Goal: Task Accomplishment & Management: Manage account settings

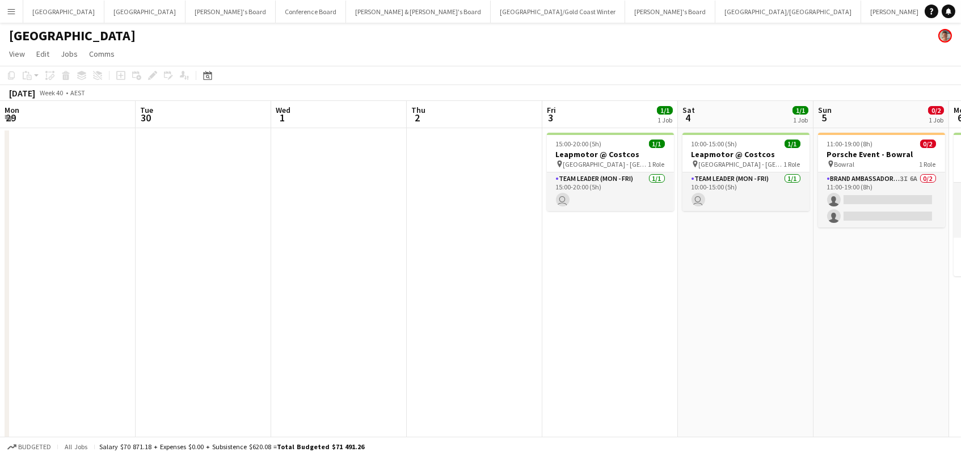
scroll to position [0, 347]
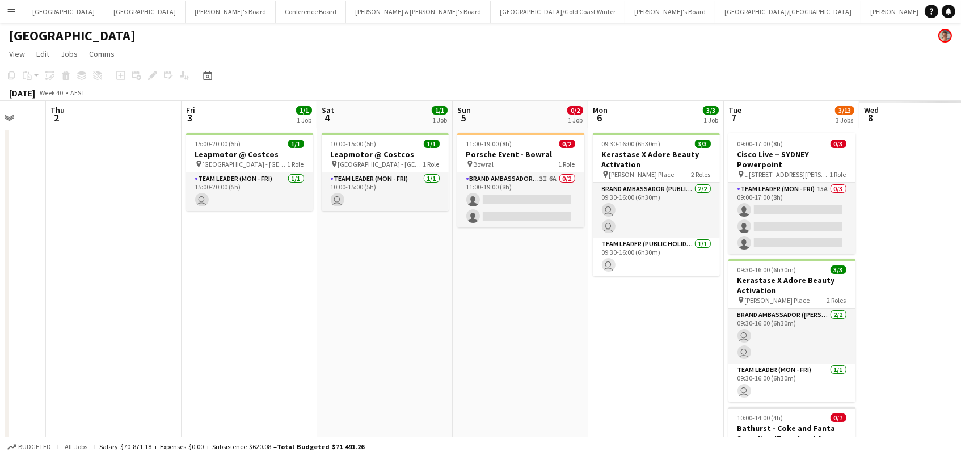
scroll to position [0, 356]
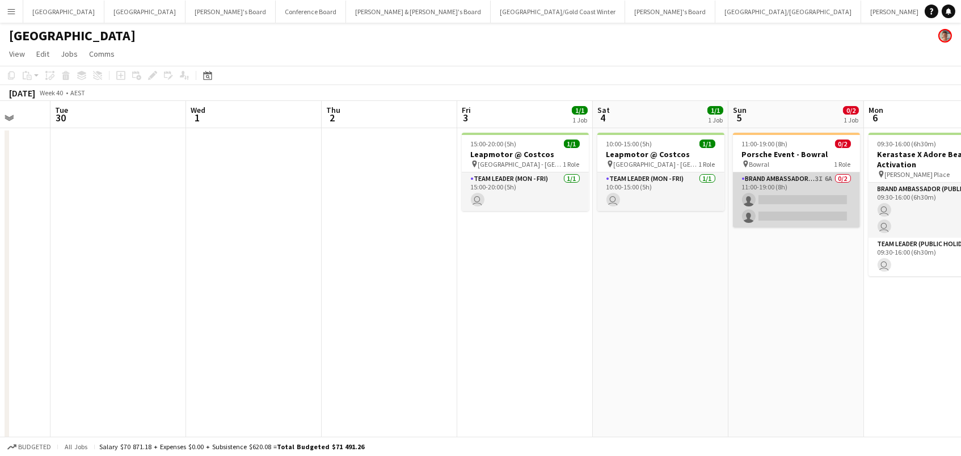
click at [807, 203] on app-card-role "Brand Ambassador (Sunday) 3I 6A 0/2 11:00-19:00 (8h) single-neutral-actions sin…" at bounding box center [796, 199] width 127 height 55
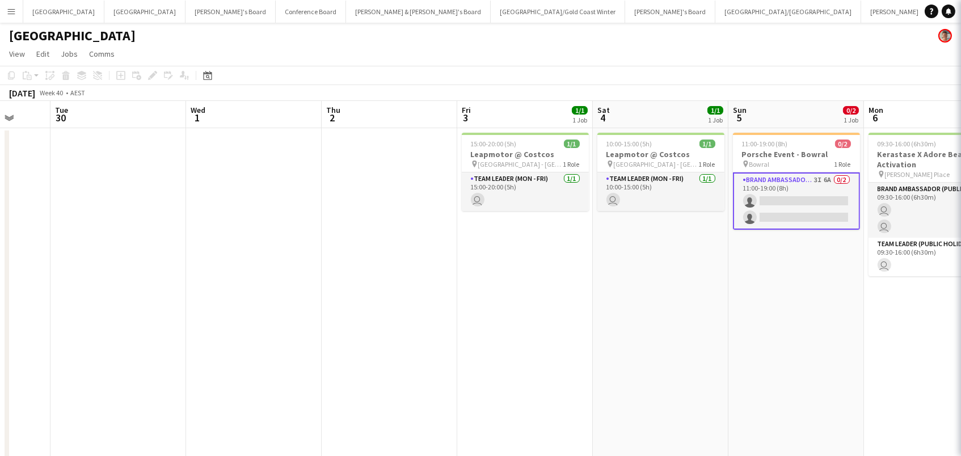
scroll to position [0, 356]
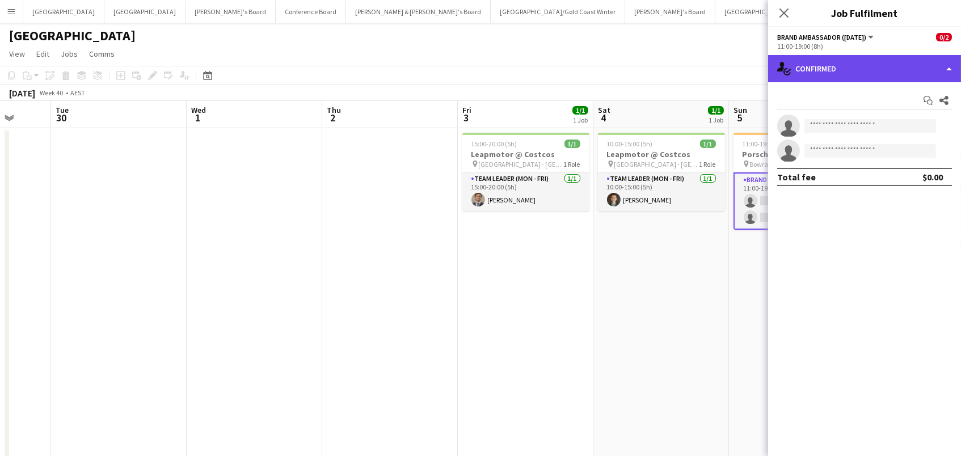
click at [846, 73] on div "single-neutral-actions-check-2 Confirmed" at bounding box center [864, 68] width 193 height 27
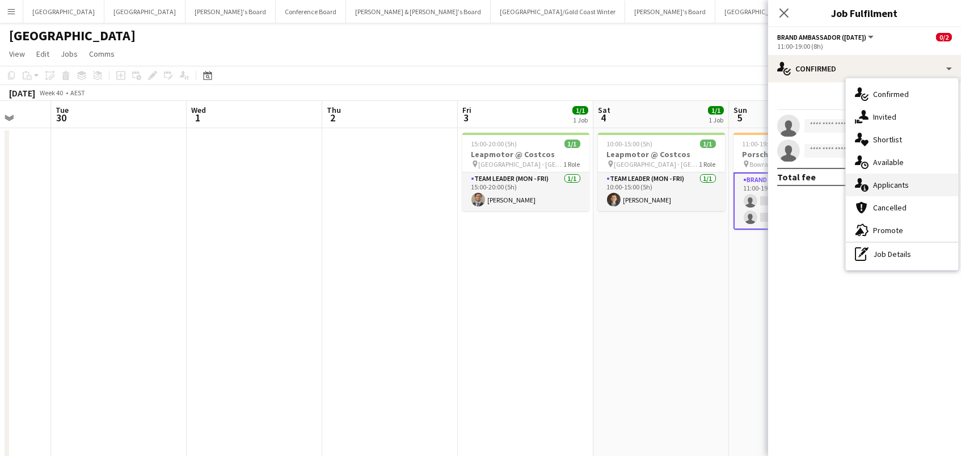
click at [884, 184] on span "Applicants" at bounding box center [891, 185] width 36 height 10
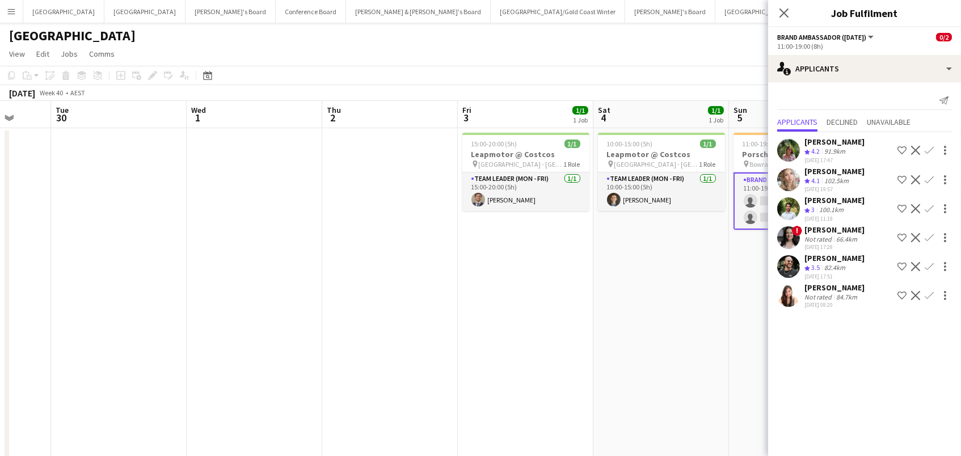
click at [932, 182] on app-icon "Confirm" at bounding box center [929, 179] width 9 height 9
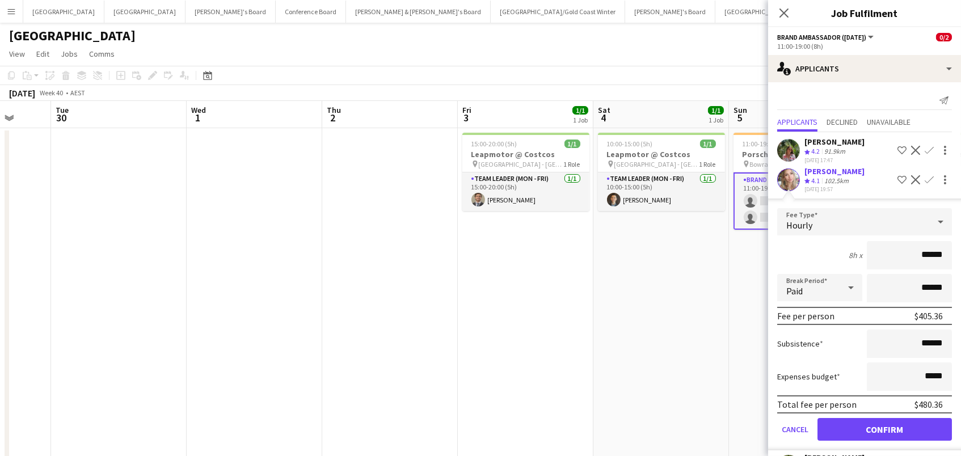
click at [884, 435] on button "Confirm" at bounding box center [884, 429] width 134 height 23
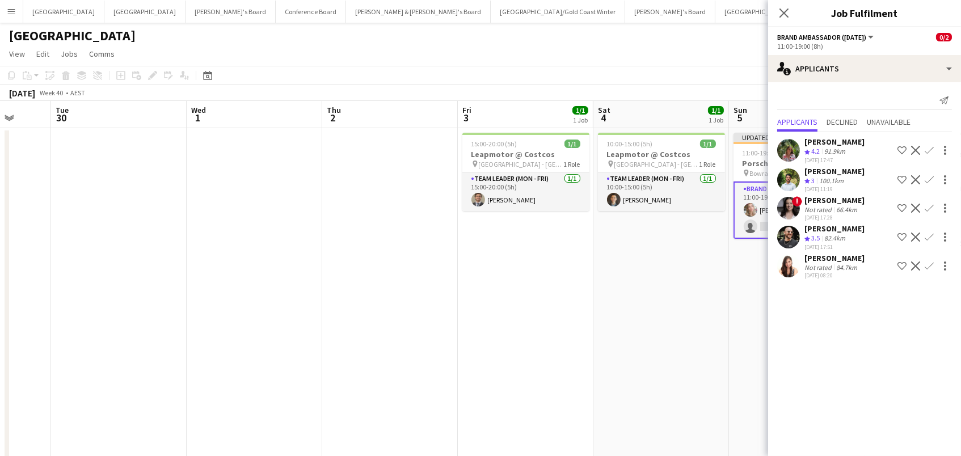
click at [460, 320] on app-date-cell "15:00-20:00 (5h) 1/1 Leapmotor @ Costcos pin Marsden Park - NSW 1 Role Team Lea…" at bounding box center [526, 363] width 136 height 471
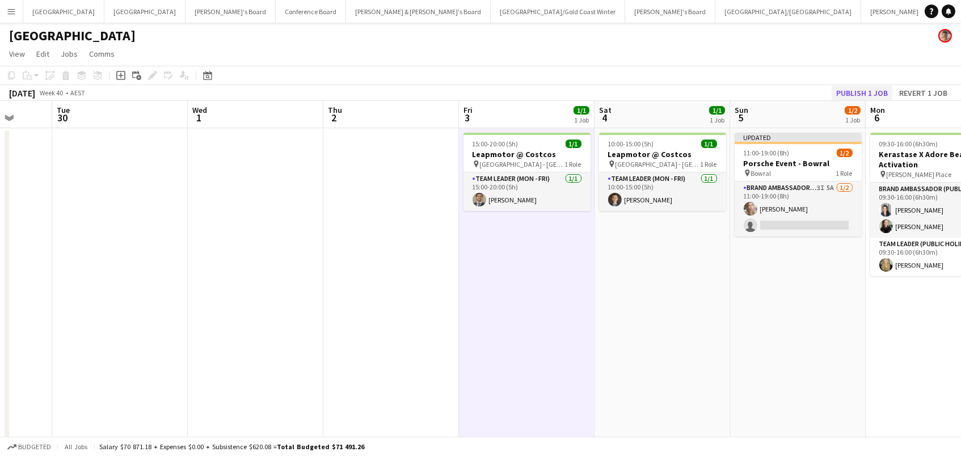
click at [850, 90] on button "Publish 1 job" at bounding box center [862, 93] width 61 height 15
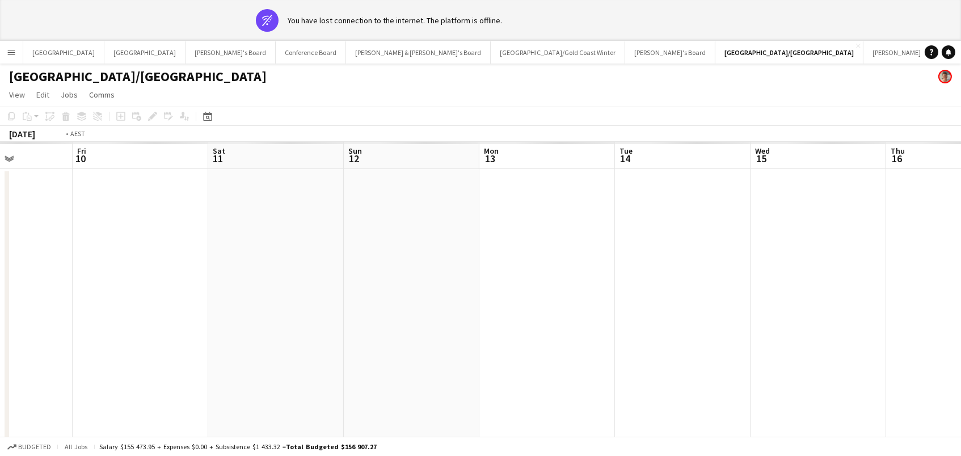
scroll to position [0, 334]
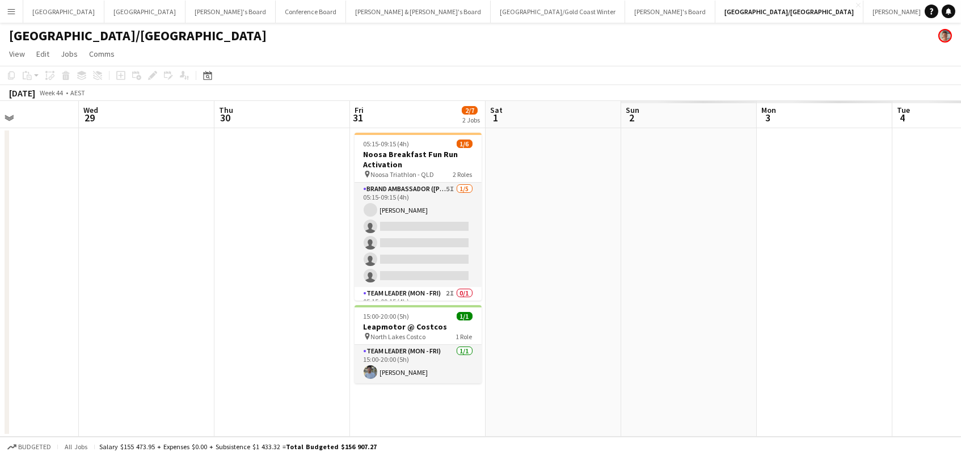
scroll to position [0, 384]
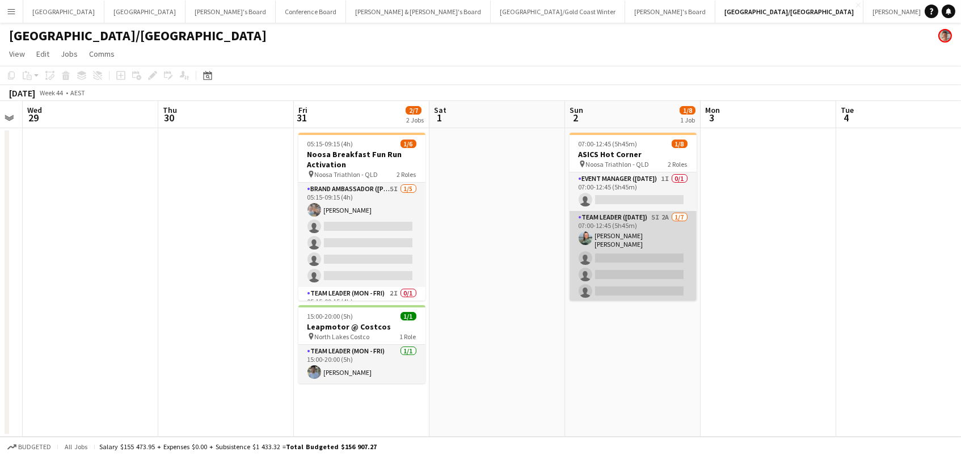
click at [649, 259] on app-card-role "Team Leader (Sunday) 5I 2A 1/7 07:00-12:45 (5h45m) Renee Sophie Glau single-neu…" at bounding box center [633, 281] width 127 height 141
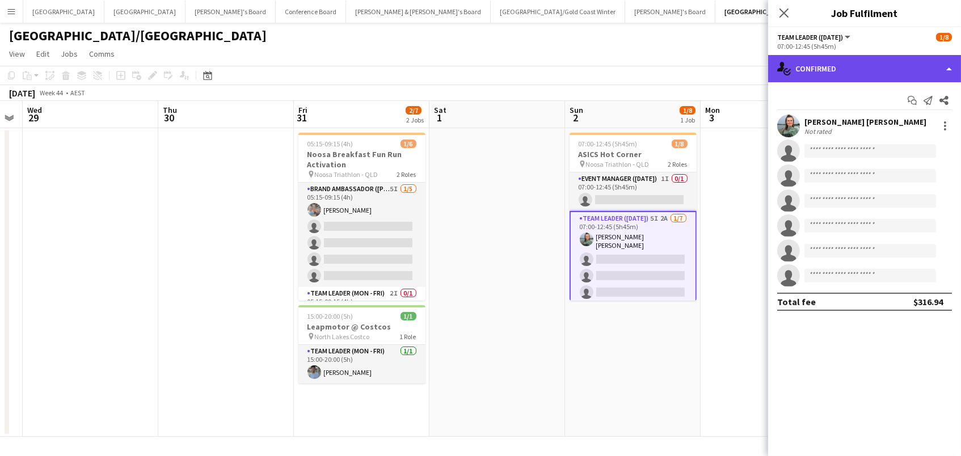
click at [803, 64] on div "single-neutral-actions-check-2 Confirmed" at bounding box center [864, 68] width 193 height 27
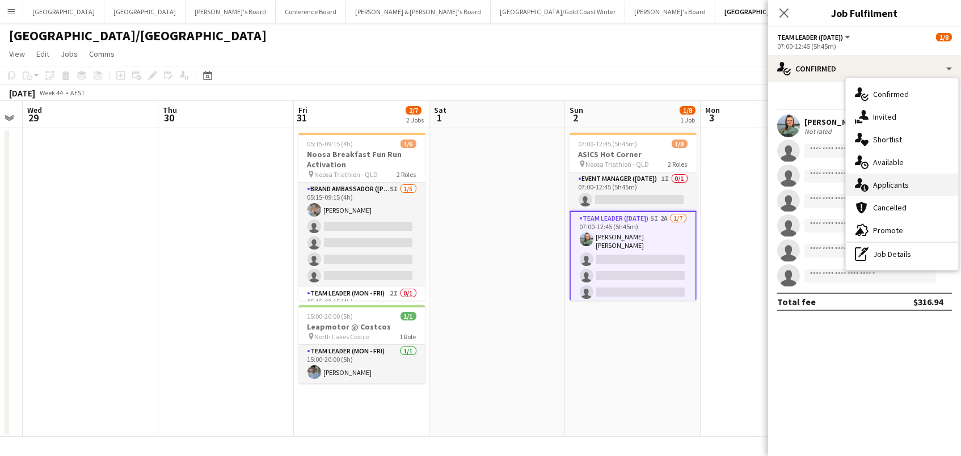
click at [863, 188] on icon at bounding box center [864, 187] width 7 height 7
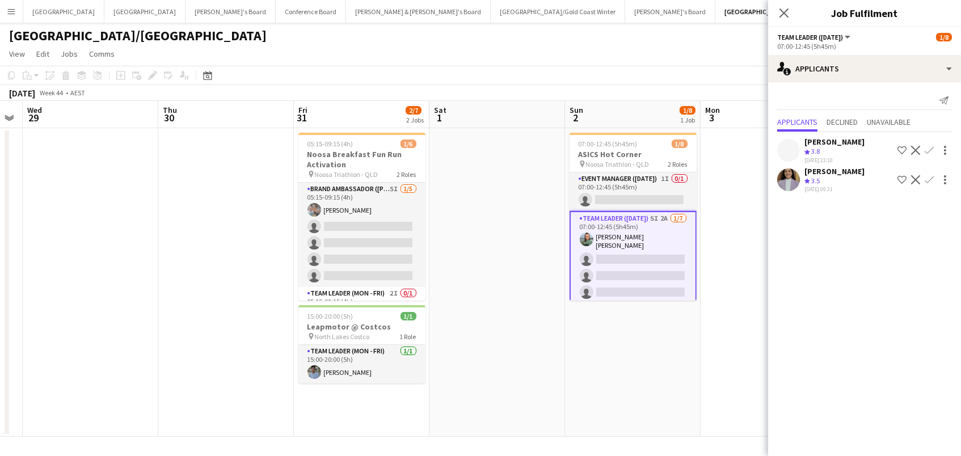
scroll to position [0, 0]
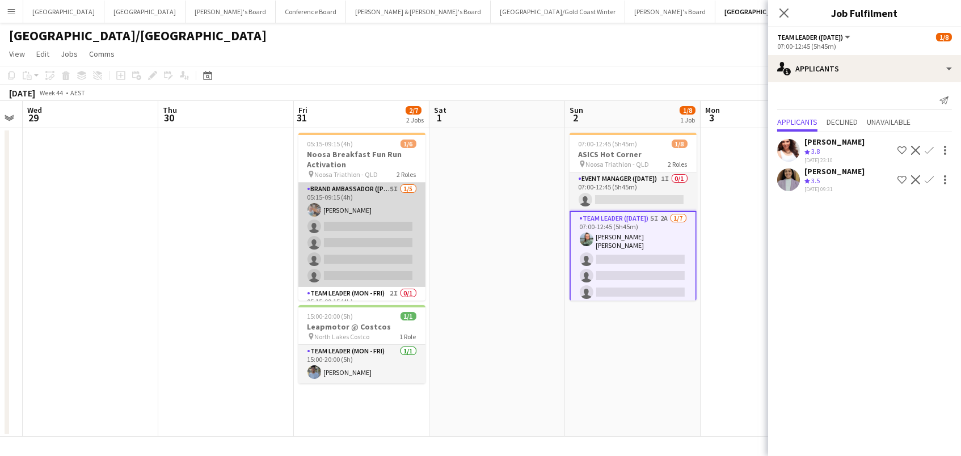
click at [387, 232] on app-card-role "Brand Ambassador (Mon - Fri) 5I 1/5 05:15-09:15 (4h) Robert Stimac single-neutr…" at bounding box center [361, 235] width 127 height 104
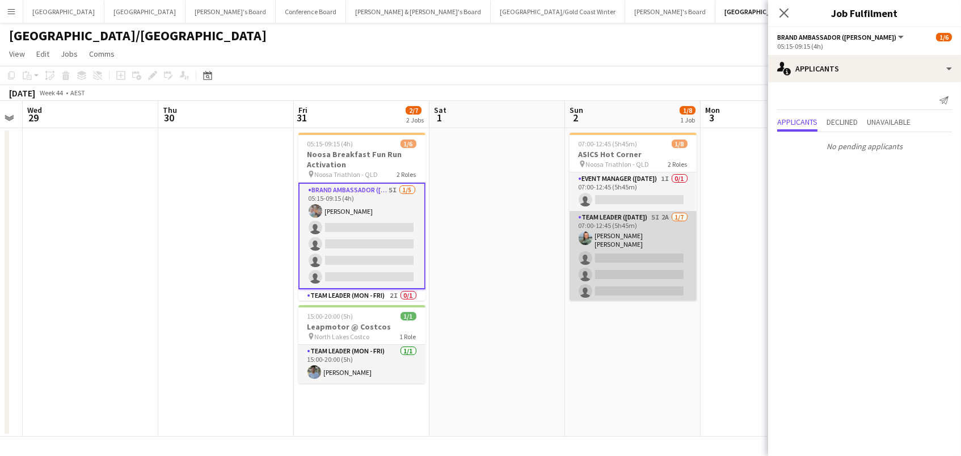
click at [667, 267] on app-card-role "Team Leader (Sunday) 5I 2A 1/7 07:00-12:45 (5h45m) Renee Sophie Glau single-neu…" at bounding box center [633, 281] width 127 height 141
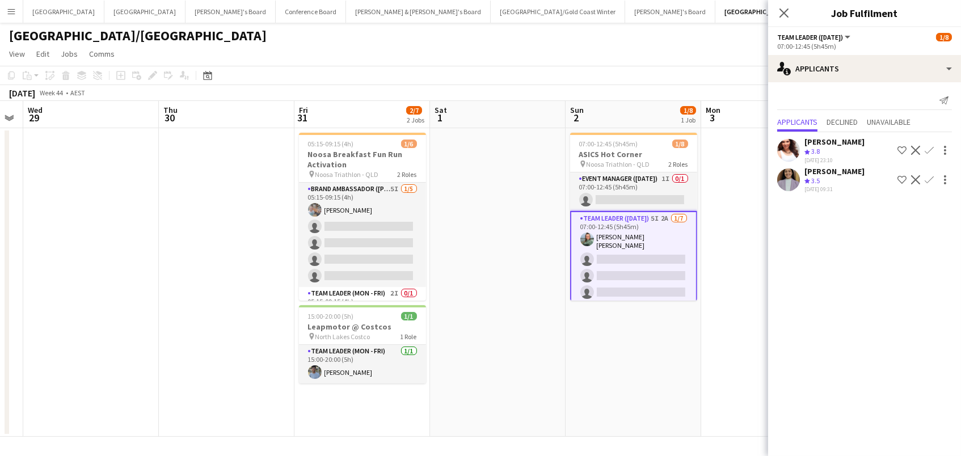
click at [834, 166] on div "Tanya Aggarwal" at bounding box center [834, 171] width 60 height 10
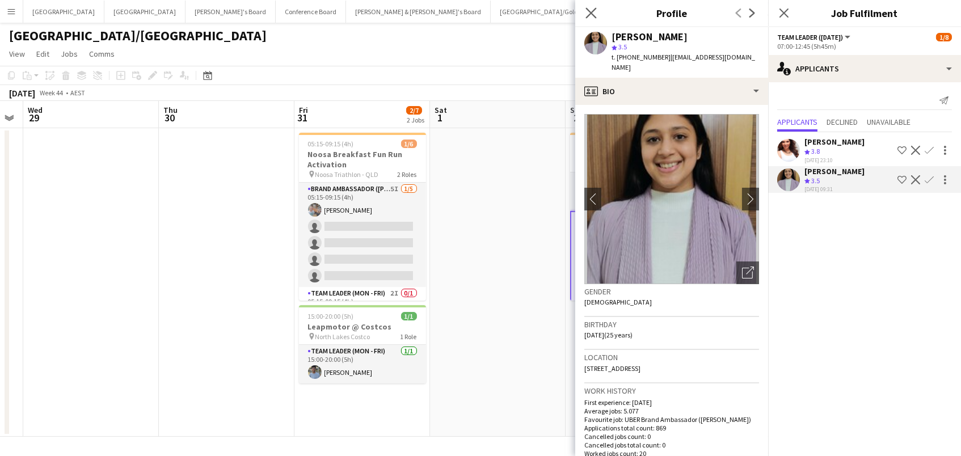
click at [588, 7] on app-icon "Close pop-in" at bounding box center [591, 13] width 16 height 16
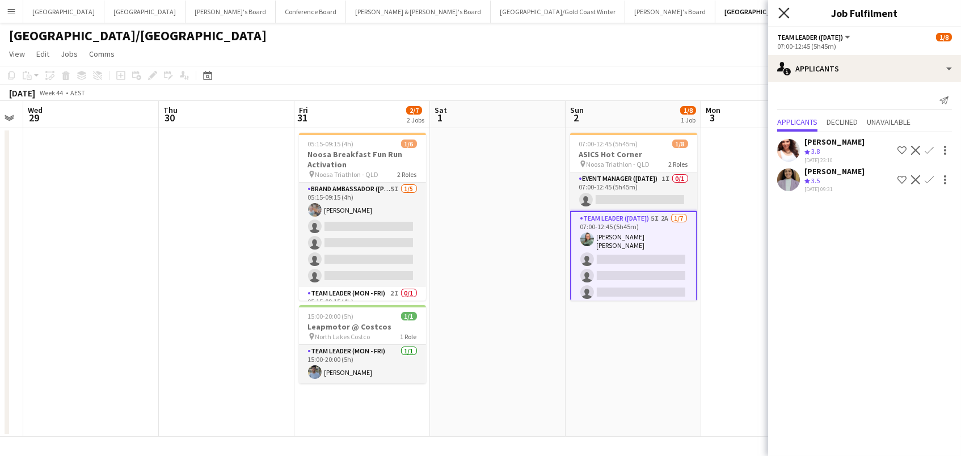
click at [789, 12] on icon "Close pop-in" at bounding box center [783, 12] width 11 height 11
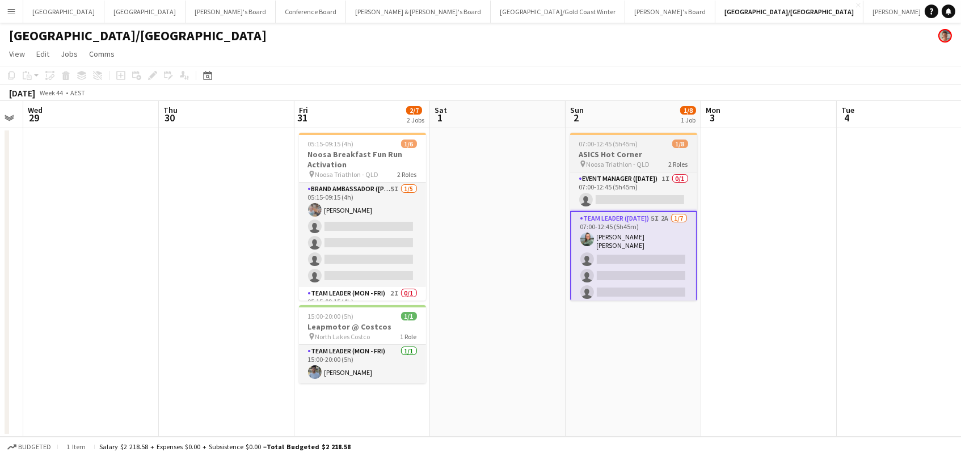
click at [610, 148] on app-job-card "07:00-12:45 (5h45m) 1/8 ASICS Hot Corner pin Noosa Triathlon - QLD 2 Roles Even…" at bounding box center [633, 217] width 127 height 168
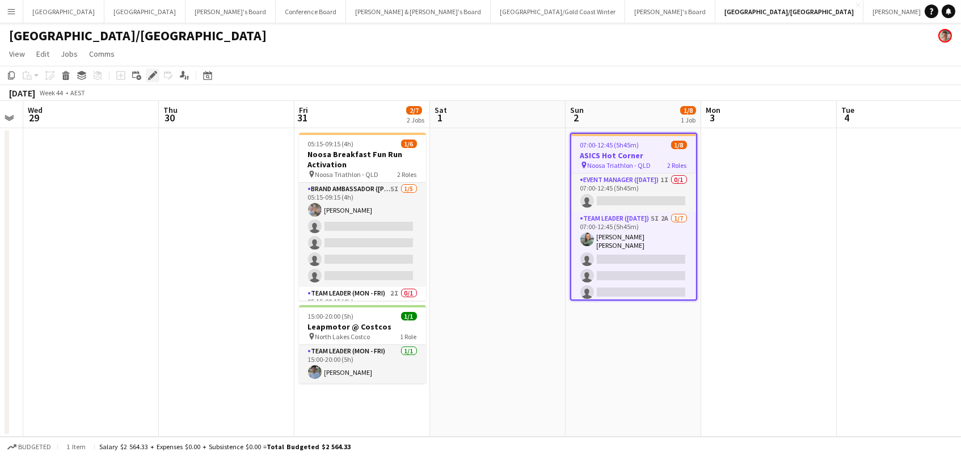
click at [149, 71] on icon "Edit" at bounding box center [152, 75] width 9 height 9
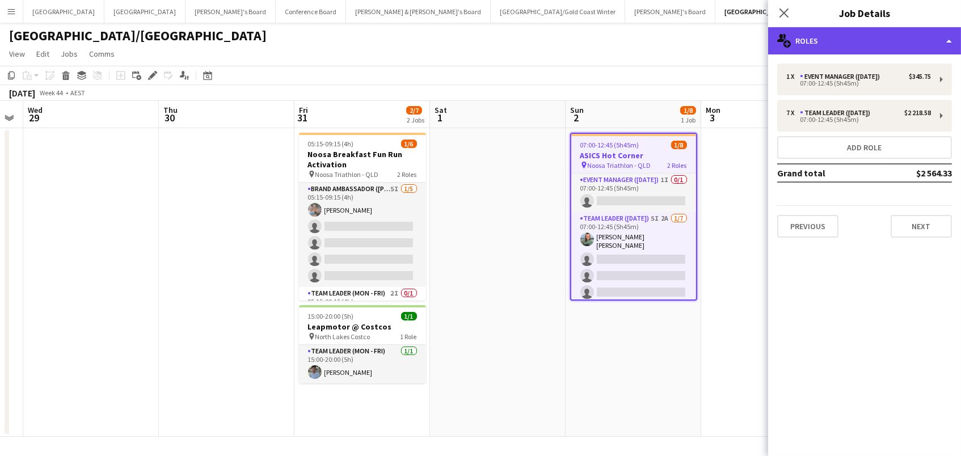
click at [887, 51] on div "multiple-users-add Roles" at bounding box center [864, 40] width 193 height 27
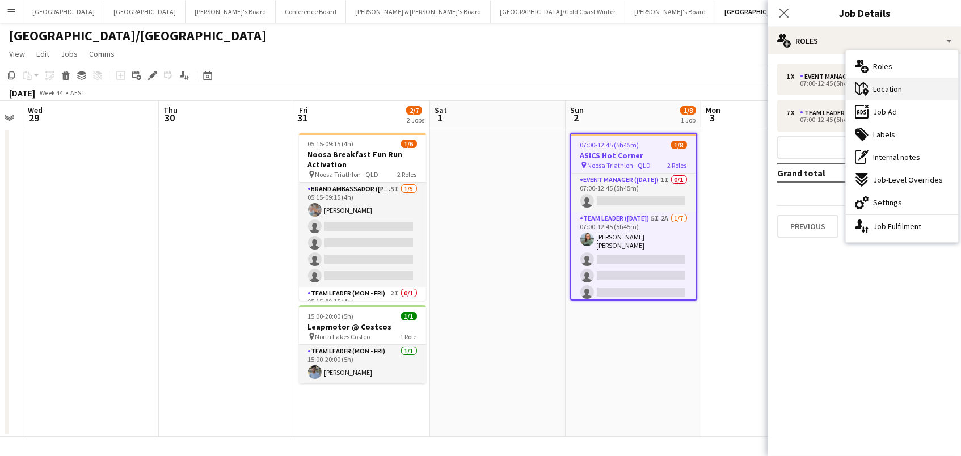
click at [884, 82] on div "maps-pin-1 Location" at bounding box center [902, 89] width 112 height 23
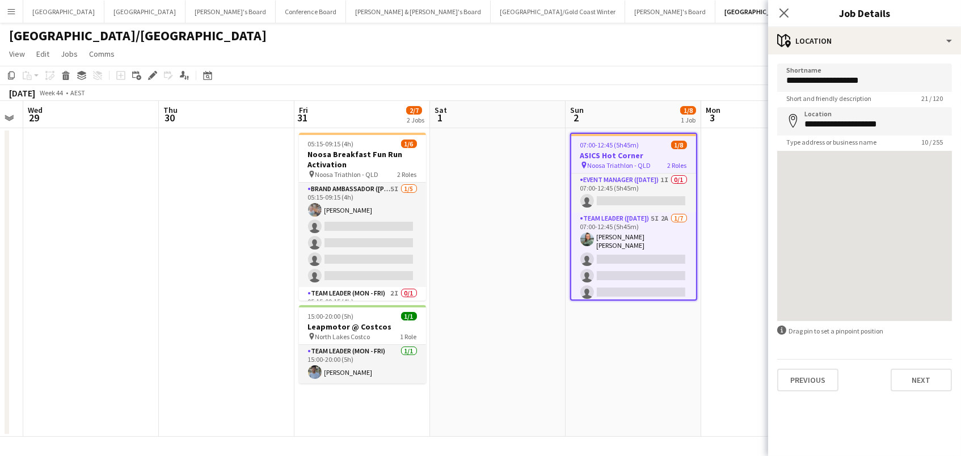
type input "**********"
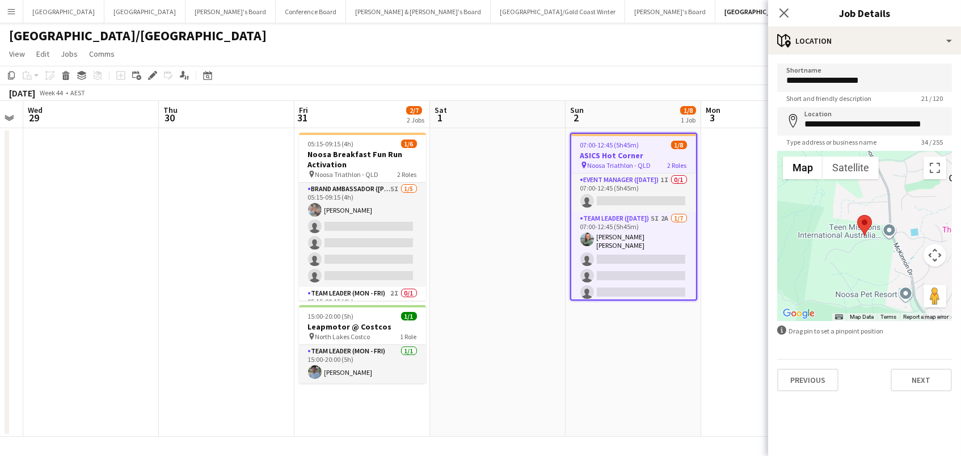
click at [570, 47] on app-page-menu "View Day view expanded Day view collapsed Month view Date picker Jump to today …" at bounding box center [480, 55] width 961 height 22
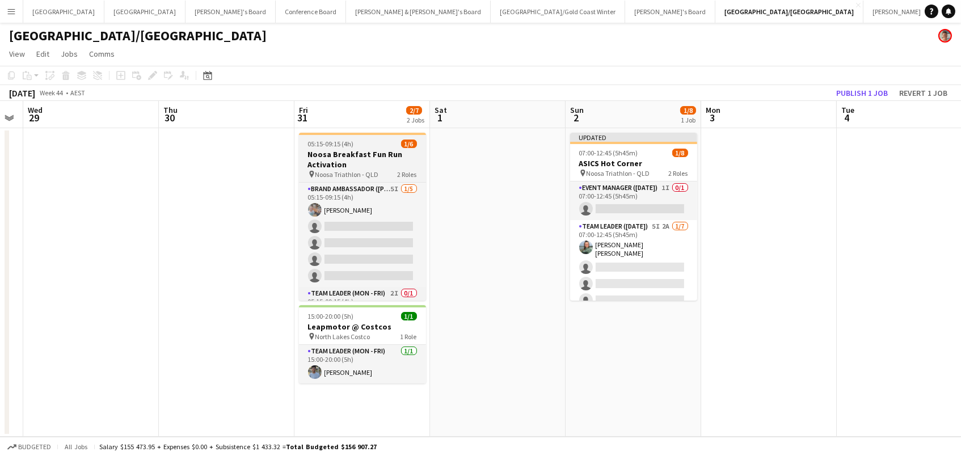
click at [377, 153] on h3 "Noosa Breakfast Fun Run Activation" at bounding box center [362, 159] width 127 height 20
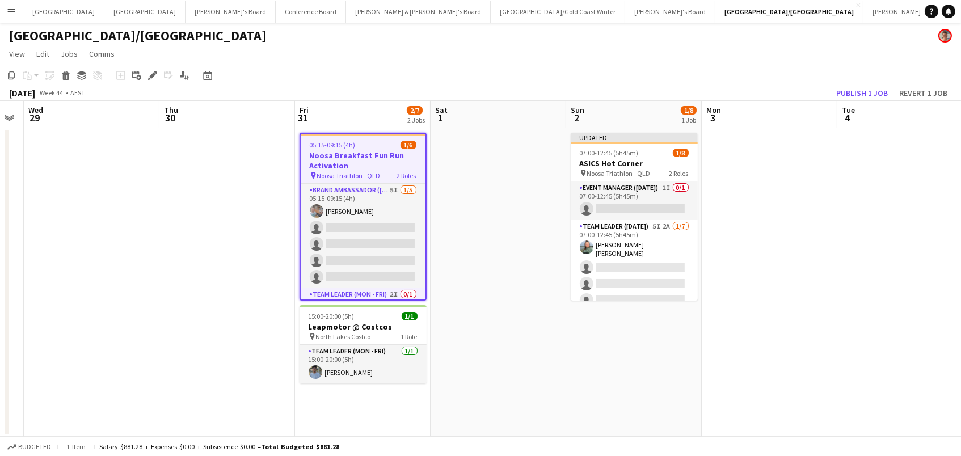
click at [146, 66] on app-toolbar "Copy Paste Paste Command V Paste with crew Command Shift V Paste linked Job Del…" at bounding box center [480, 75] width 961 height 19
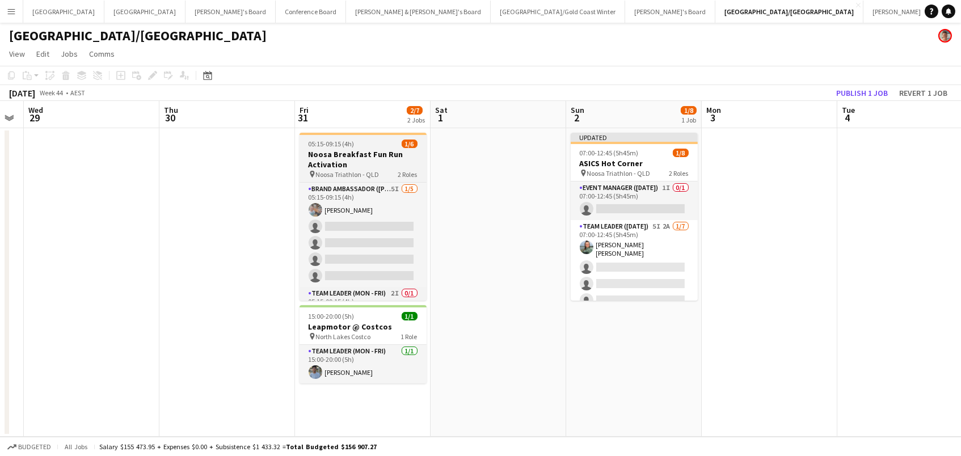
click at [371, 154] on h3 "Noosa Breakfast Fun Run Activation" at bounding box center [363, 159] width 127 height 20
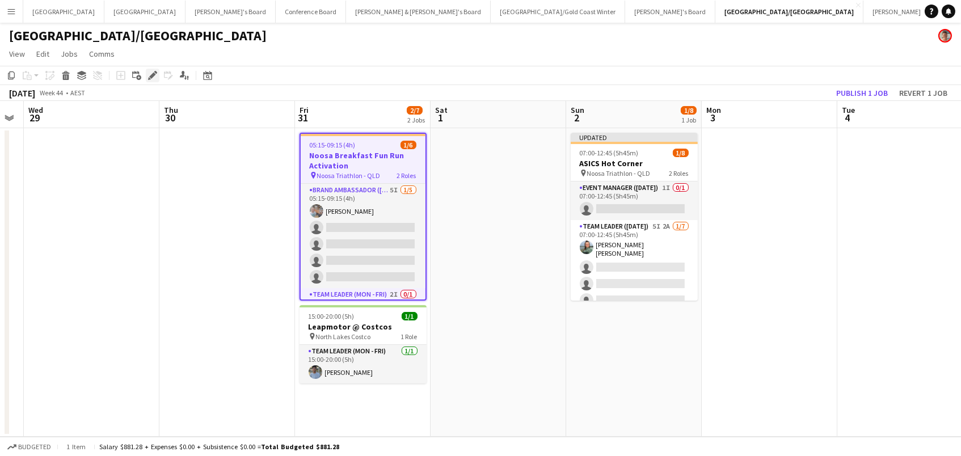
click at [156, 77] on icon "Edit" at bounding box center [152, 75] width 9 height 9
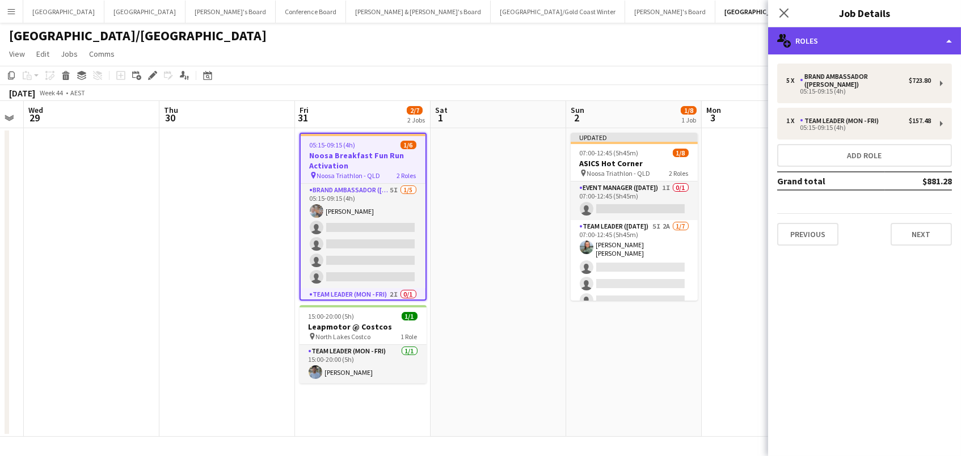
click at [800, 39] on div "multiple-users-add Roles" at bounding box center [864, 40] width 193 height 27
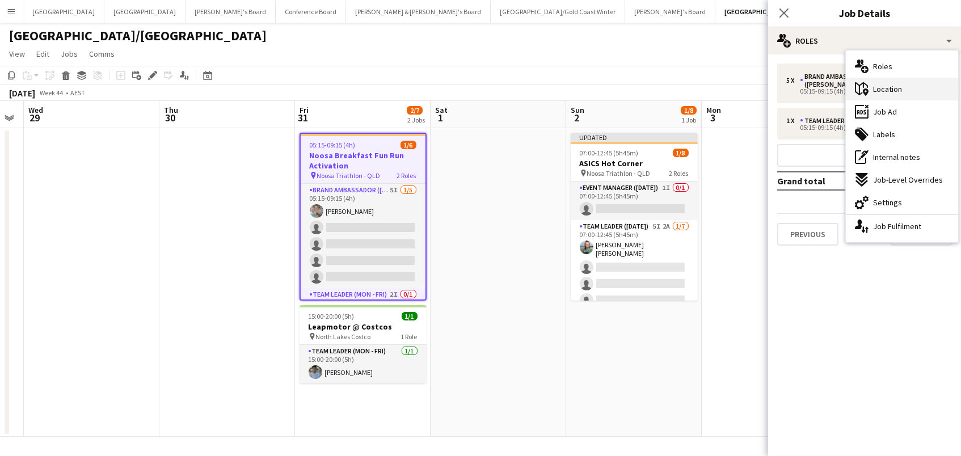
click at [859, 94] on icon at bounding box center [861, 88] width 13 height 13
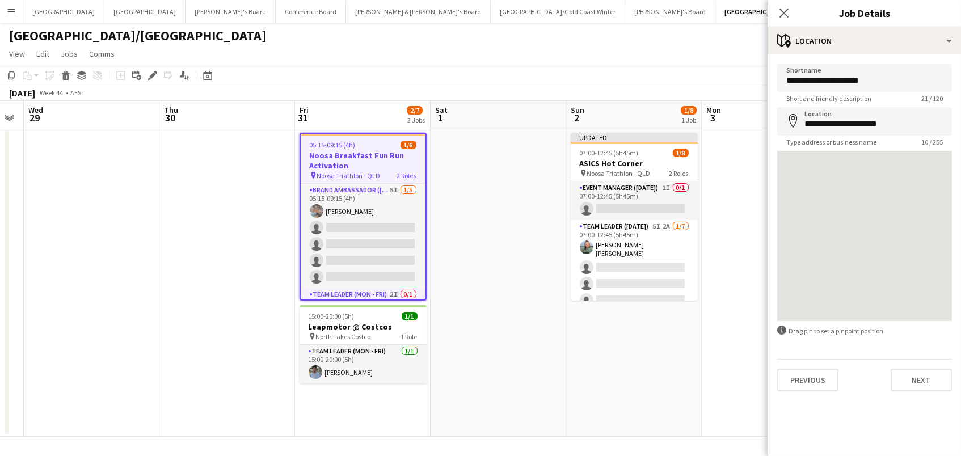
type input "**********"
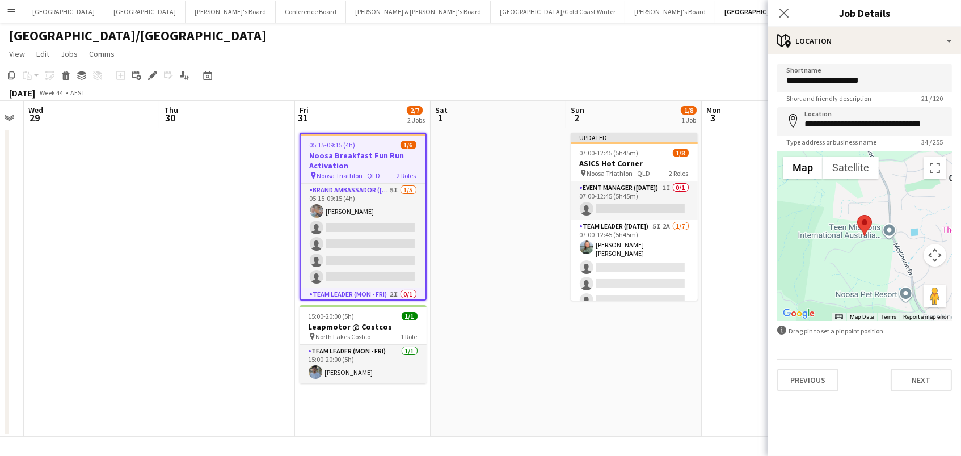
click at [731, 65] on app-page-menu "View Day view expanded Day view collapsed Month view Date picker Jump to today …" at bounding box center [480, 55] width 961 height 22
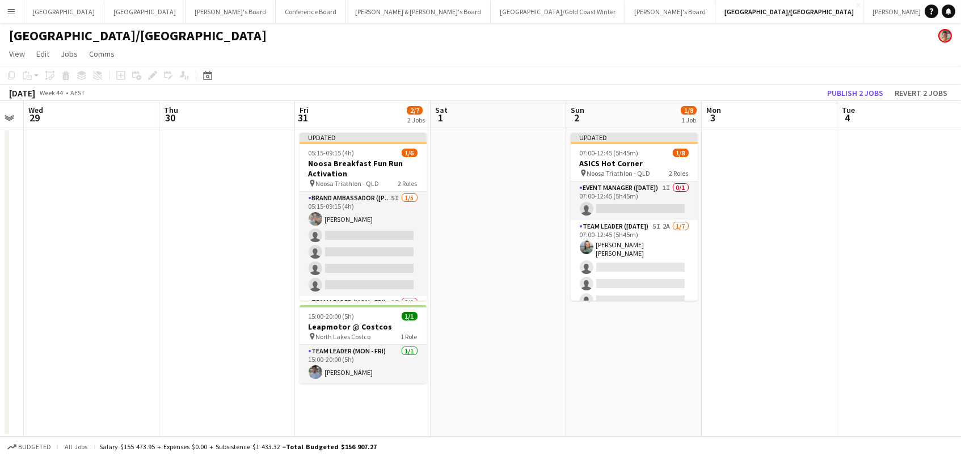
click at [871, 87] on button "Publish 2 jobs" at bounding box center [855, 93] width 65 height 15
